Goal: Task Accomplishment & Management: Manage account settings

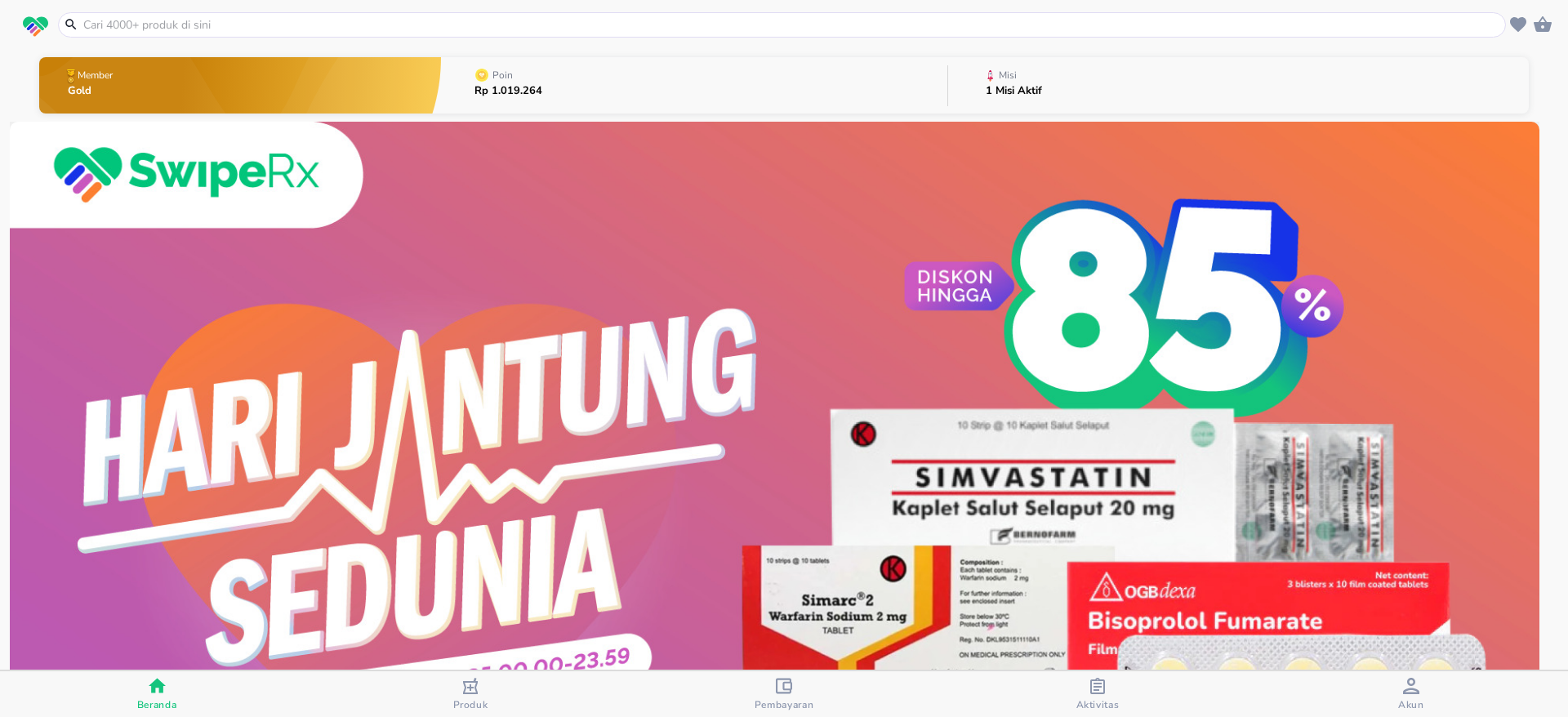
click at [1406, 697] on span "Akun" at bounding box center [1411, 704] width 26 height 13
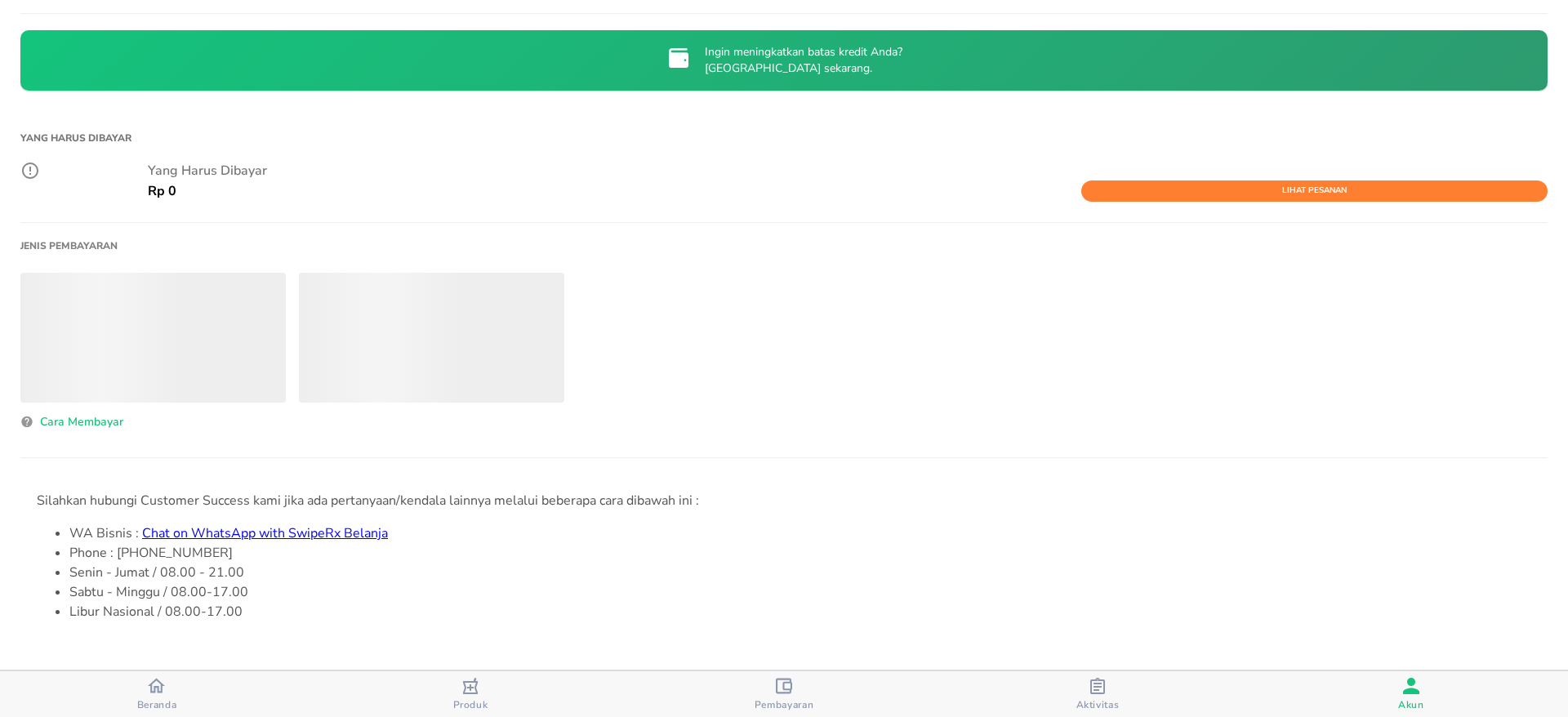
scroll to position [478, 0]
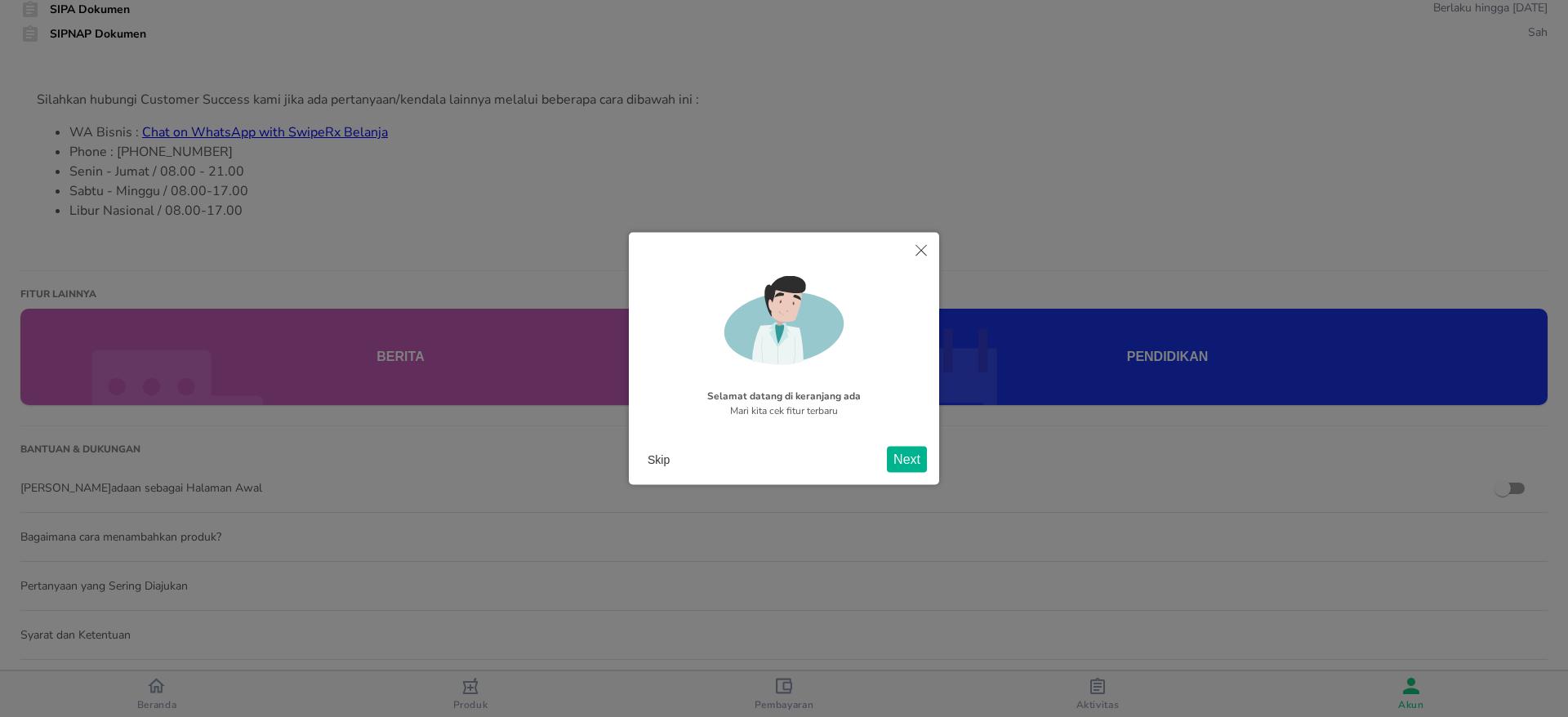
scroll to position [307, 0]
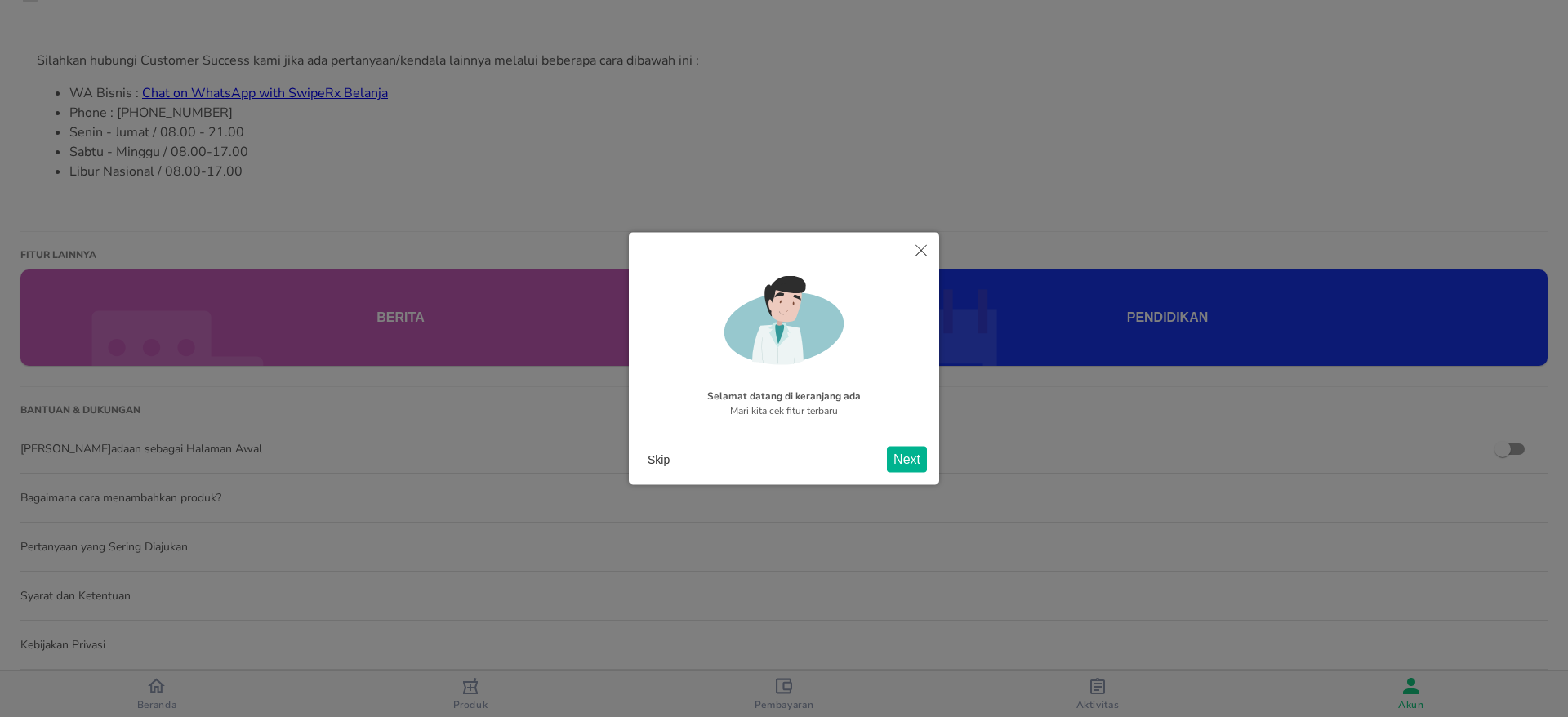
click at [652, 453] on button "Skip" at bounding box center [659, 459] width 35 height 24
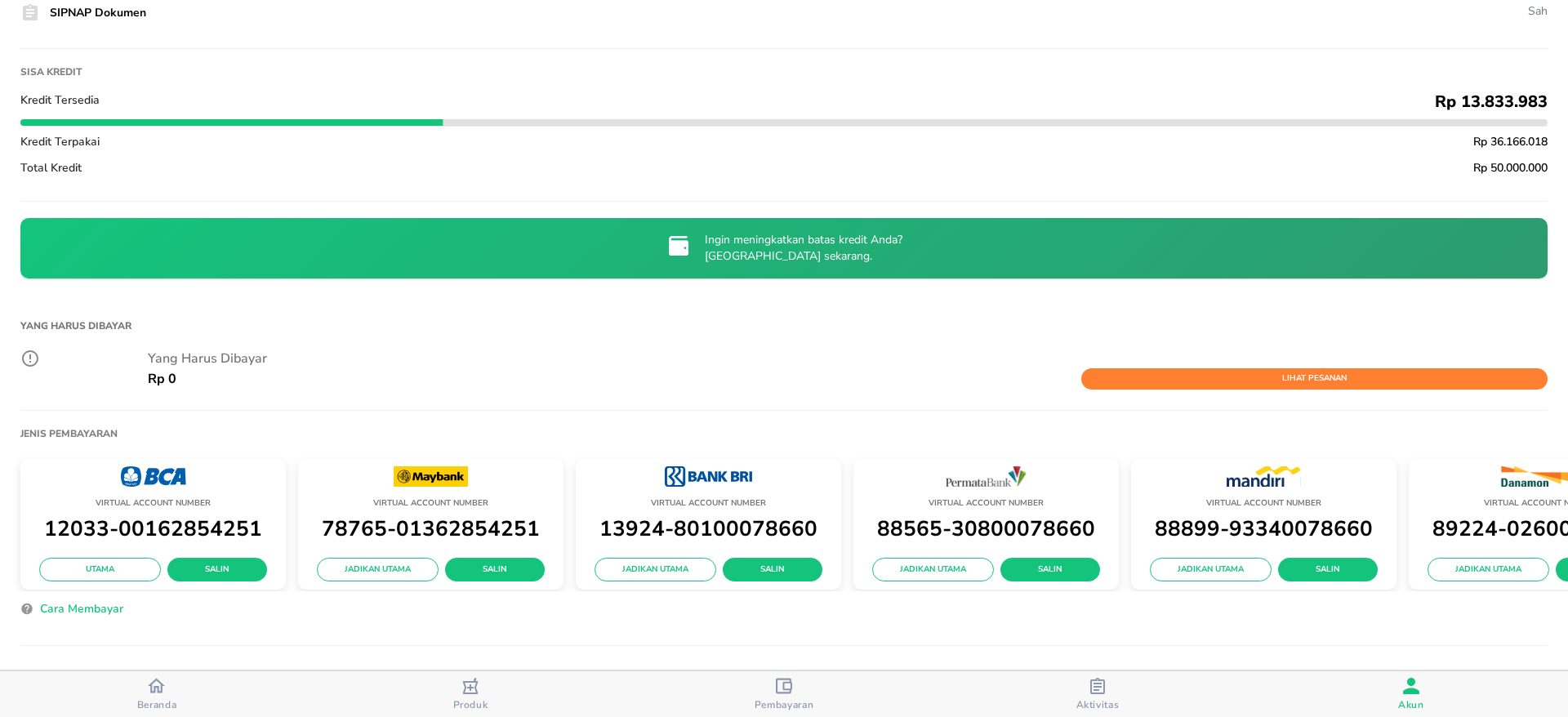
scroll to position [293, 0]
